Goal: Task Accomplishment & Management: Manage account settings

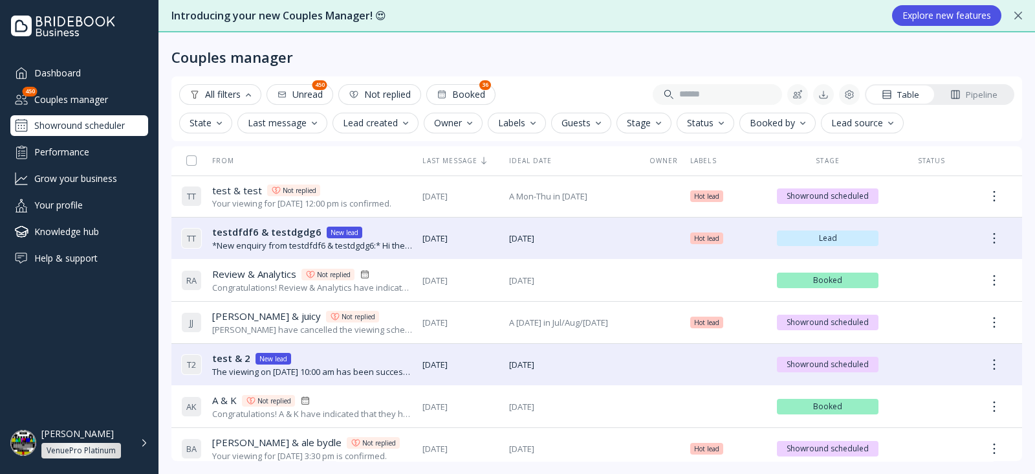
click at [80, 129] on div "Showround scheduler" at bounding box center [79, 125] width 138 height 21
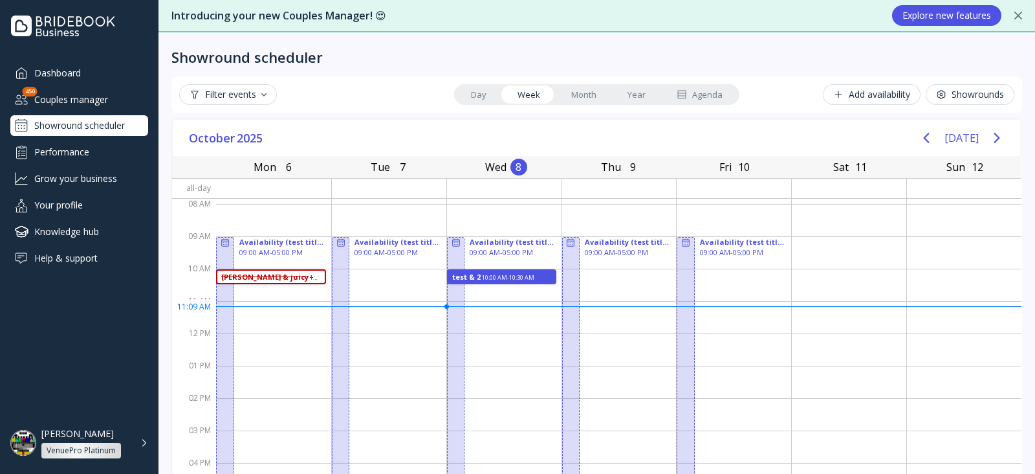
click at [936, 97] on div "Showrounds" at bounding box center [970, 94] width 68 height 10
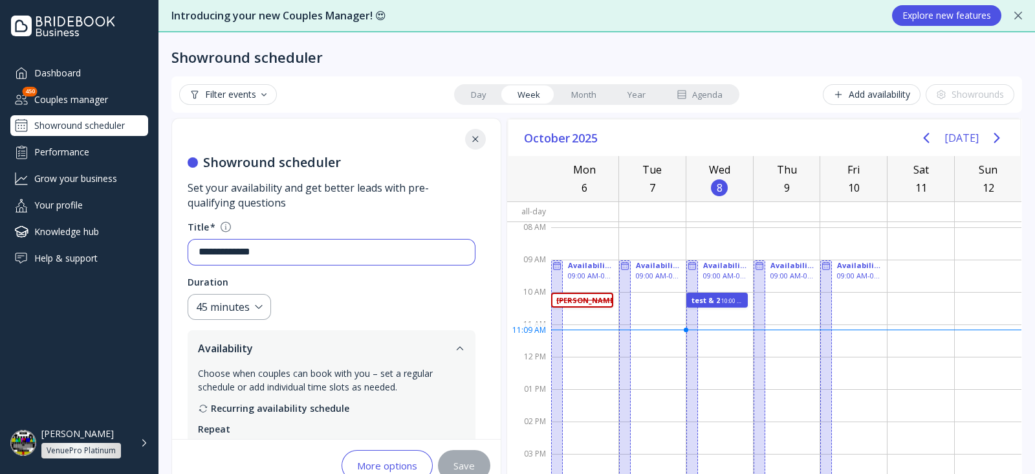
click at [371, 247] on input "**********" at bounding box center [332, 252] width 266 height 15
type input "**********"
click at [452, 463] on button "Save" at bounding box center [464, 465] width 52 height 31
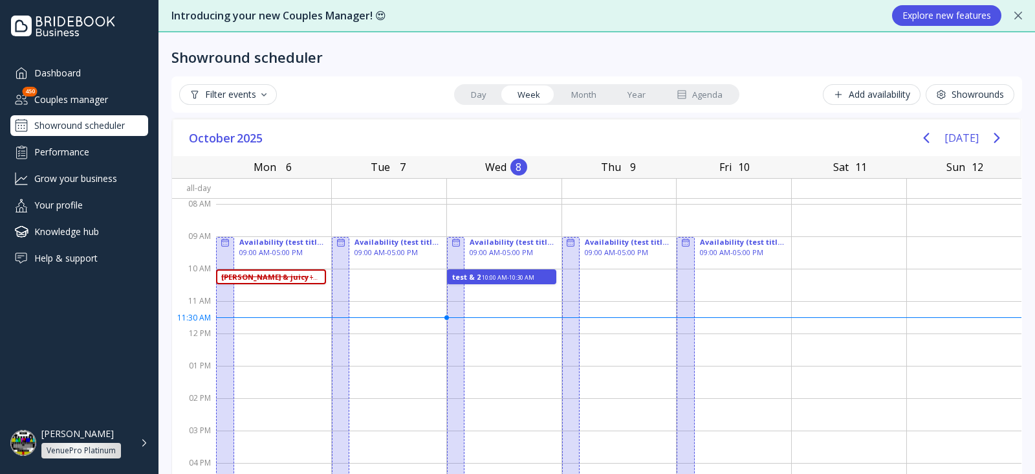
click at [136, 431] on div "[PERSON_NAME] VenuePro Platinum" at bounding box center [94, 443] width 107 height 30
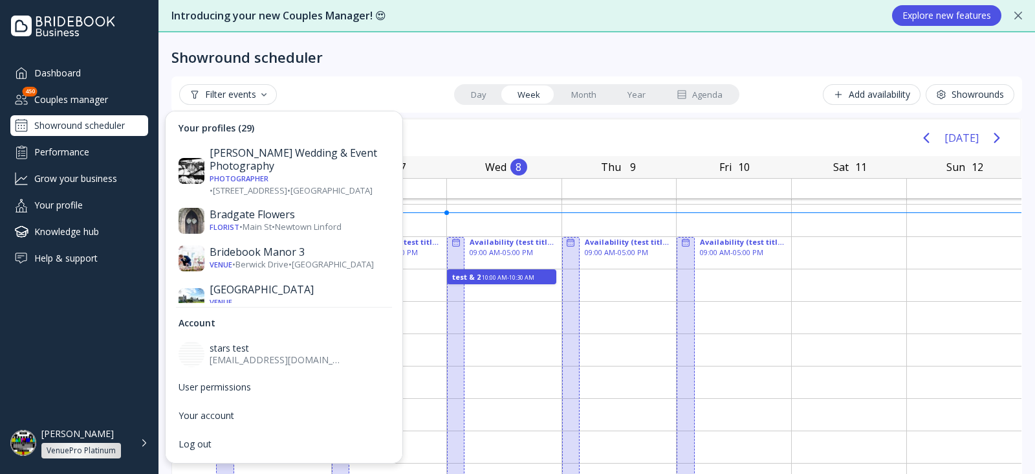
scroll to position [105, 0]
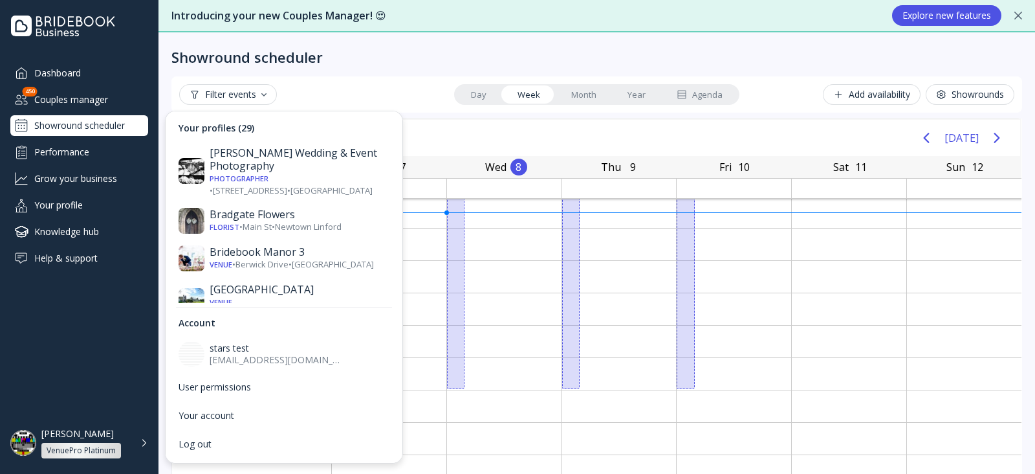
click at [112, 430] on div "[PERSON_NAME] VenuePro Platinum" at bounding box center [86, 443] width 91 height 30
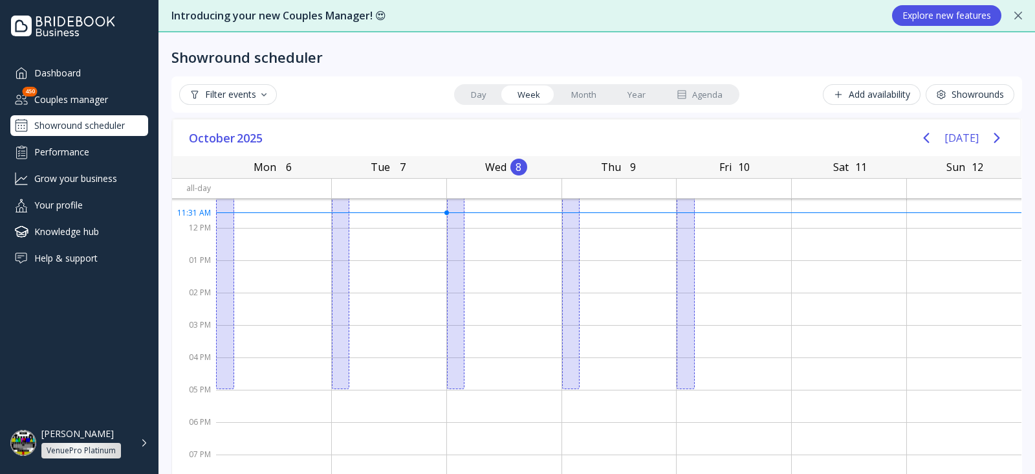
click at [122, 370] on div "Dashboard Couples manager 450 Showround scheduler Performance Grow your busines…" at bounding box center [79, 229] width 158 height 334
click at [964, 102] on button "Showrounds" at bounding box center [970, 94] width 89 height 21
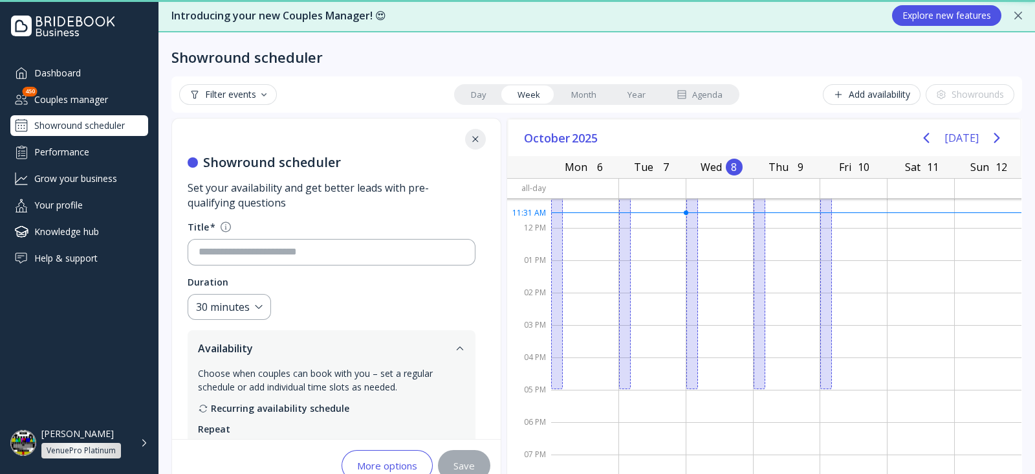
type input "**********"
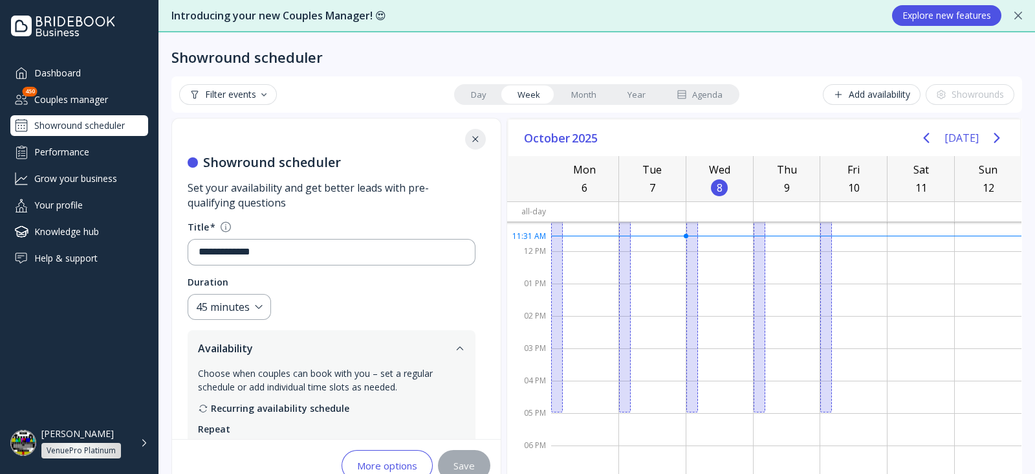
click at [479, 131] on button at bounding box center [475, 139] width 21 height 21
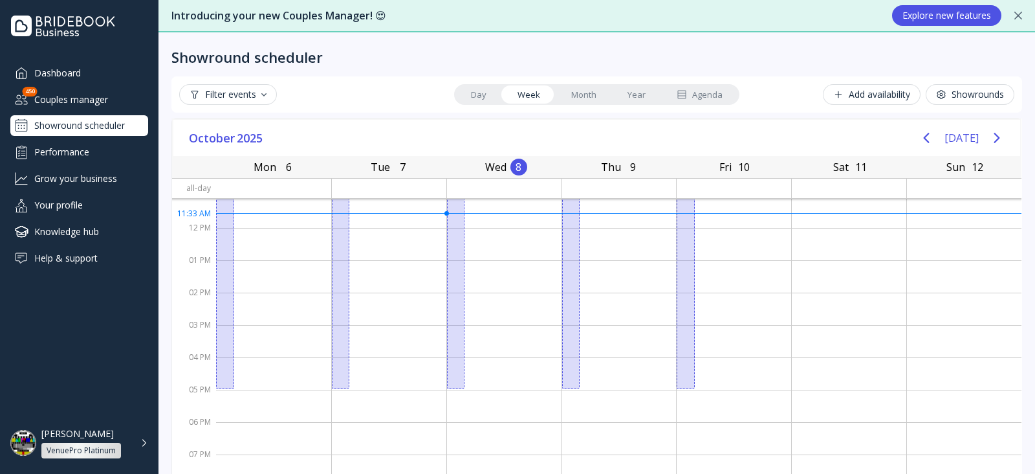
click at [948, 85] on button "Showrounds" at bounding box center [970, 94] width 89 height 21
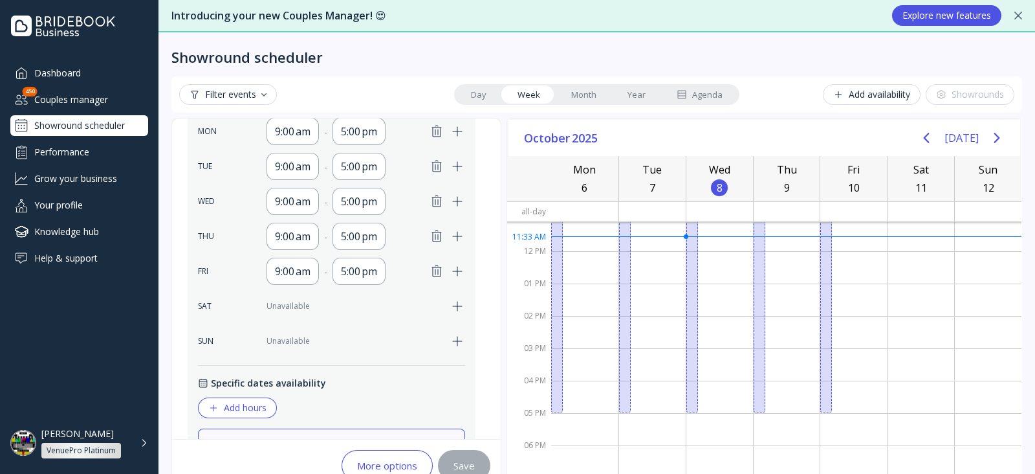
scroll to position [359, 0]
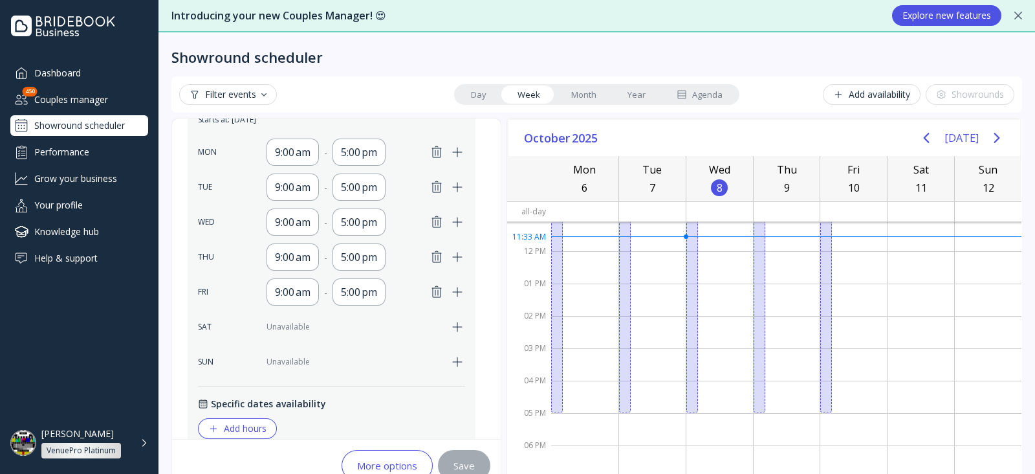
click at [437, 254] on icon "button" at bounding box center [437, 257] width 16 height 16
click at [476, 461] on button "Save" at bounding box center [464, 465] width 52 height 31
